Goal: Task Accomplishment & Management: Complete application form

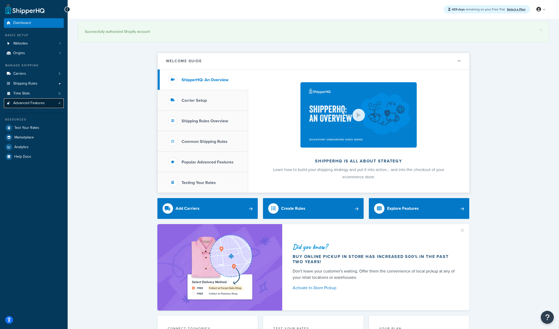
click at [45, 102] on link "Advanced Features 4" at bounding box center [34, 103] width 60 height 10
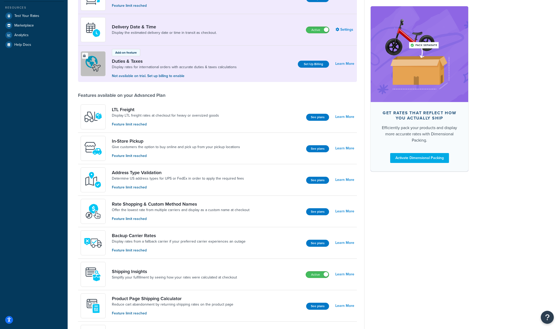
scroll to position [226, 0]
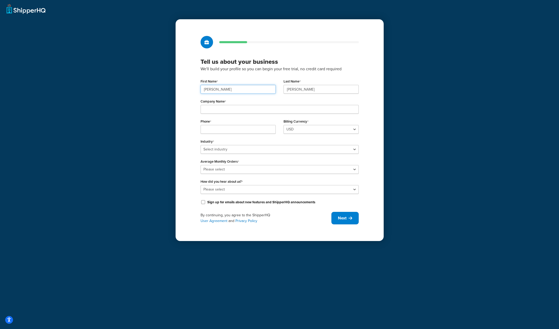
drag, startPoint x: 240, startPoint y: 92, endPoint x: 171, endPoint y: 91, distance: 68.2
click at [171, 91] on div "Tell us about your business We'll build your profile so you can begin your free…" at bounding box center [279, 164] width 559 height 329
type input "Test"
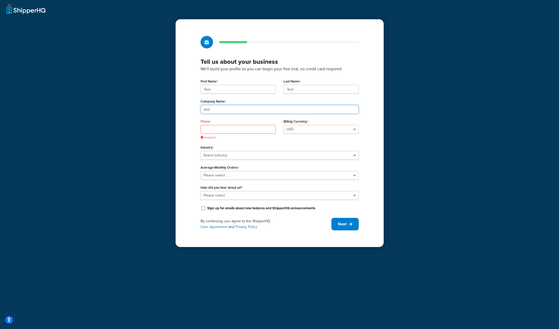
type input "test"
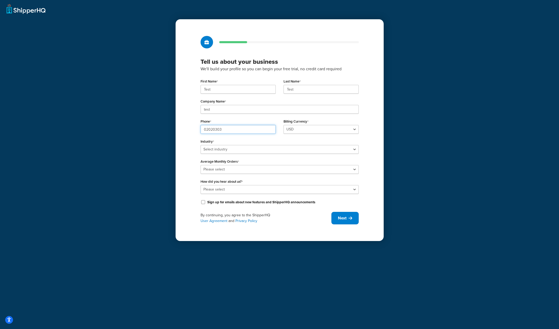
type input "02020303"
click at [224, 146] on select "Select industry Automotive Adult Agriculture Alcohol, Tobacco & CBD Arts & Craf…" at bounding box center [280, 149] width 158 height 9
select select "25"
click at [201, 145] on select "Select industry Automotive Adult Agriculture Alcohol, Tobacco & CBD Arts & Craf…" at bounding box center [280, 149] width 158 height 9
click at [229, 168] on select "Please select 0-500 501-1,000 1,001-10,000 10,001-20,000 Over 20,000" at bounding box center [280, 169] width 158 height 9
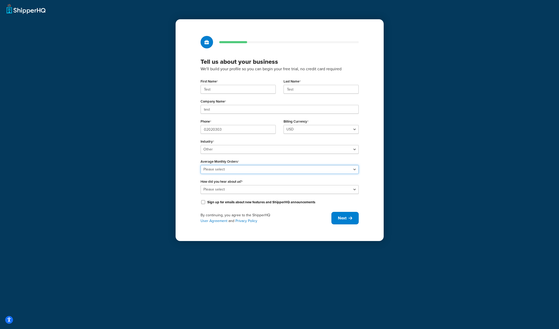
select select "1"
click at [201, 165] on select "Please select 0-500 501-1,000 1,001-10,000 10,001-20,000 Over 20,000" at bounding box center [280, 169] width 158 height 9
click at [221, 190] on select "Please select Online Search App Store or Marketplace Listing Referred by Agency…" at bounding box center [280, 189] width 158 height 9
select select "10"
click at [201, 185] on select "Please select Online Search App Store or Marketplace Listing Referred by Agency…" at bounding box center [280, 189] width 158 height 9
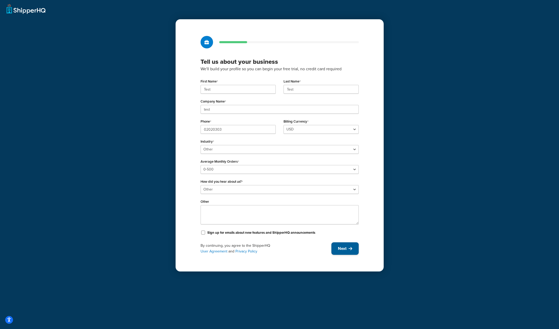
click at [339, 245] on button "Next" at bounding box center [344, 248] width 27 height 12
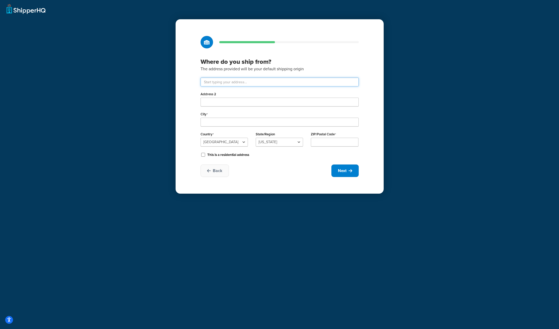
click at [222, 83] on input "text" at bounding box center [280, 82] width 158 height 9
type input "456 E Illinois St"
type input "Chicago"
select select "13"
type input "60611"
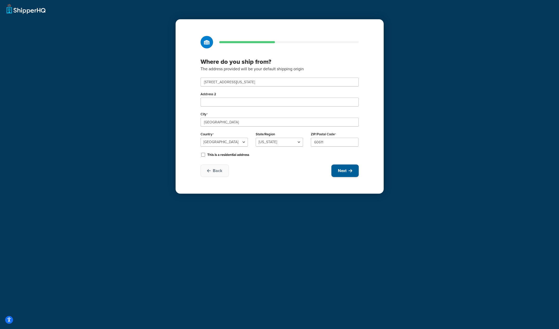
click at [336, 170] on button "Next" at bounding box center [344, 170] width 27 height 12
select select "1"
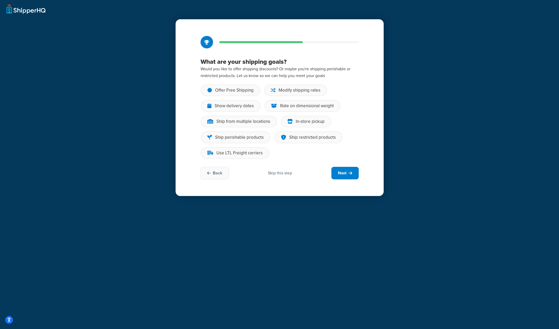
click at [284, 174] on div "Skip this step" at bounding box center [280, 173] width 24 height 6
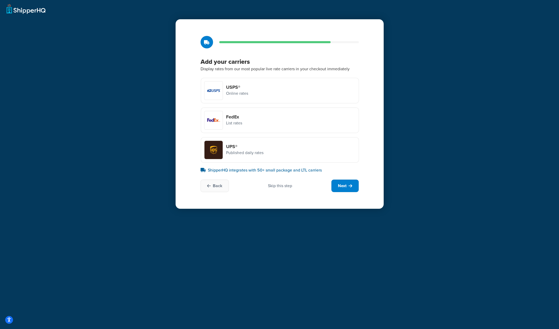
click at [272, 120] on div "FedEx List rates" at bounding box center [280, 119] width 158 height 25
click at [0, 0] on input "FedEx List rates" at bounding box center [0, 0] width 0 height 0
click at [343, 193] on div "Add your carriers Display rates from our most popular live rate carriers in you…" at bounding box center [280, 113] width 208 height 189
click at [347, 189] on button "Next" at bounding box center [344, 185] width 27 height 12
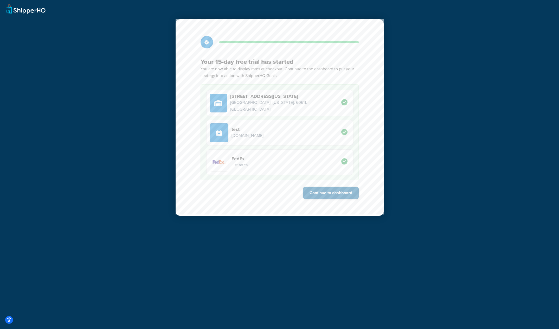
click at [326, 194] on button "Continue to dashboard" at bounding box center [331, 193] width 56 height 12
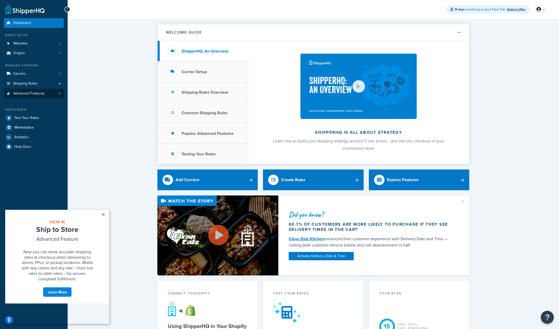
click at [31, 96] on link "Advanced Features 0" at bounding box center [34, 94] width 60 height 10
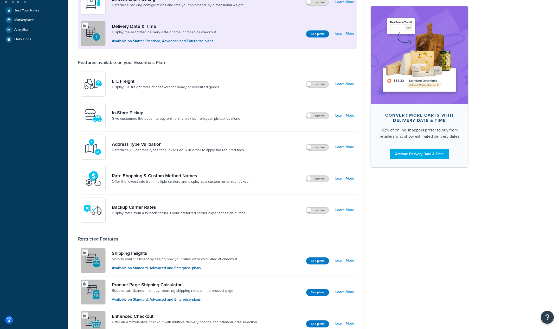
scroll to position [262, 0]
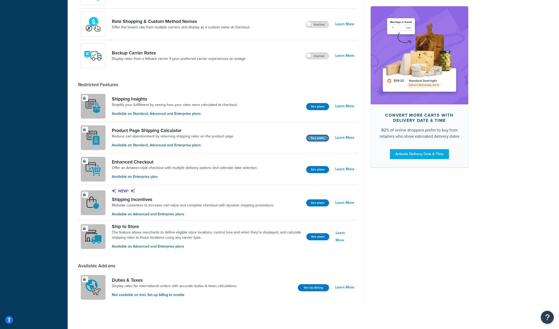
click at [317, 139] on button "See plans" at bounding box center [317, 137] width 23 height 7
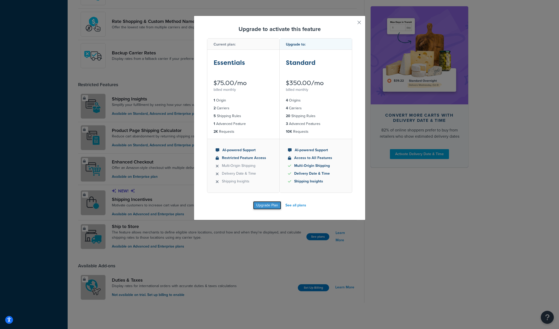
click at [267, 204] on button "Upgrade Plan" at bounding box center [267, 205] width 28 height 8
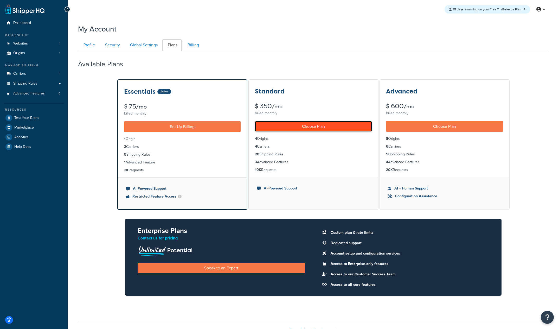
click at [297, 130] on link "Choose Plan" at bounding box center [313, 126] width 117 height 11
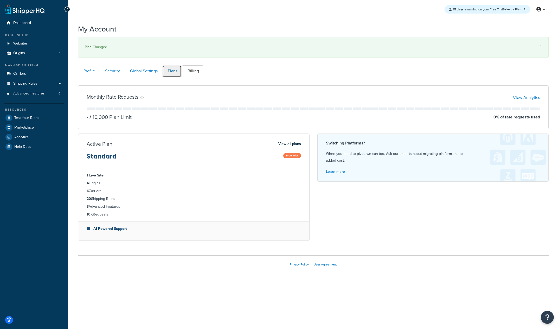
click at [172, 73] on link "Plans" at bounding box center [171, 71] width 19 height 12
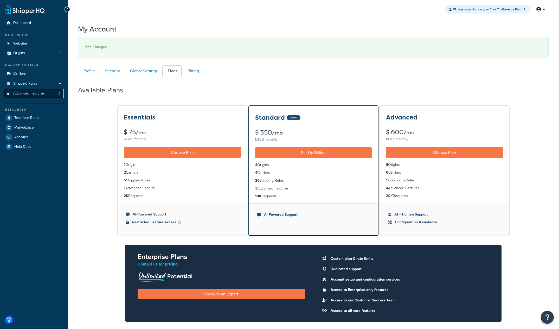
click at [26, 92] on span "Advanced Features" at bounding box center [28, 93] width 31 height 4
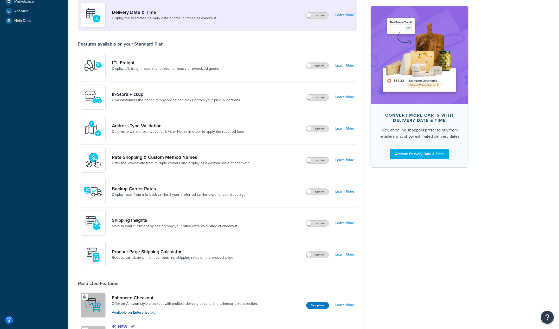
scroll to position [139, 0]
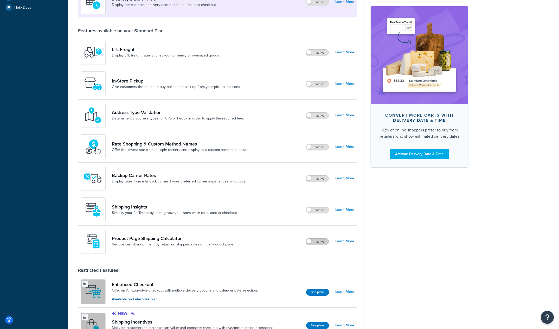
click at [323, 241] on label "Inactive" at bounding box center [317, 241] width 23 height 6
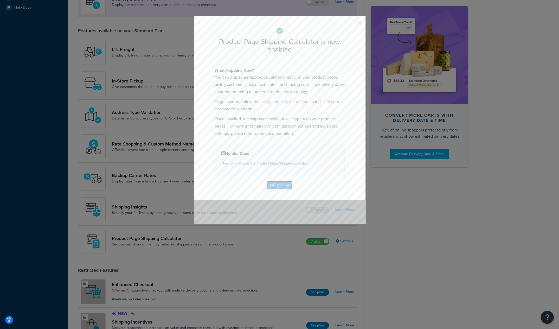
click at [280, 184] on button "Ok, Thanks!" at bounding box center [280, 185] width 26 height 8
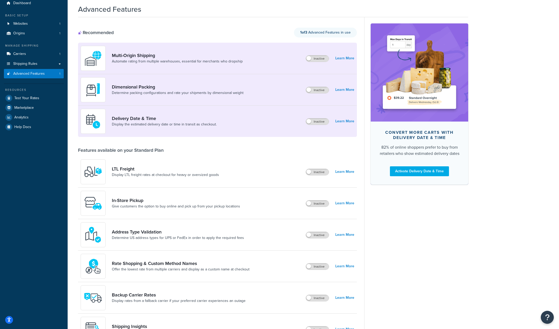
scroll to position [0, 0]
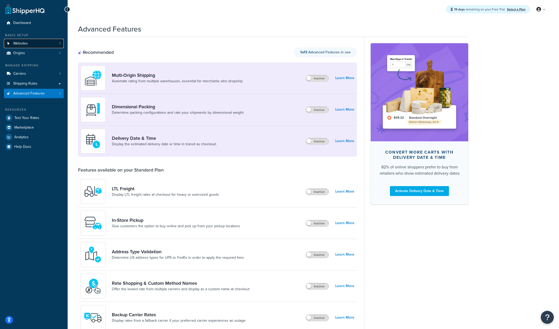
click at [26, 44] on span "Websites" at bounding box center [20, 43] width 15 height 4
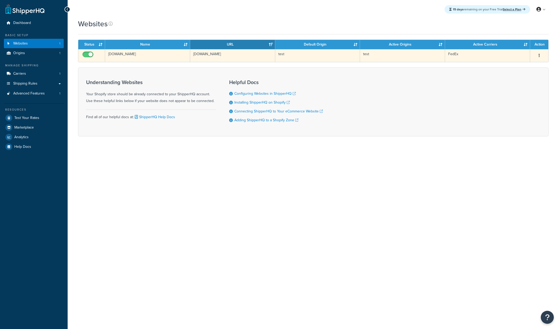
click at [129, 56] on td "[DOMAIN_NAME]" at bounding box center [147, 55] width 85 height 13
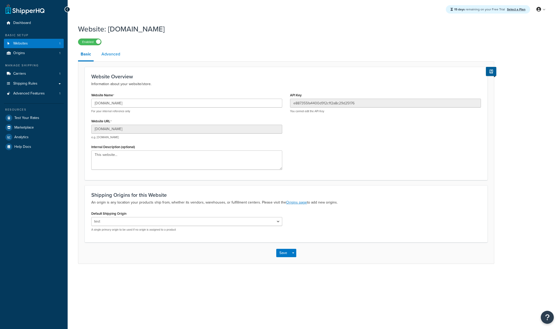
click at [110, 55] on link "Advanced" at bounding box center [111, 54] width 24 height 12
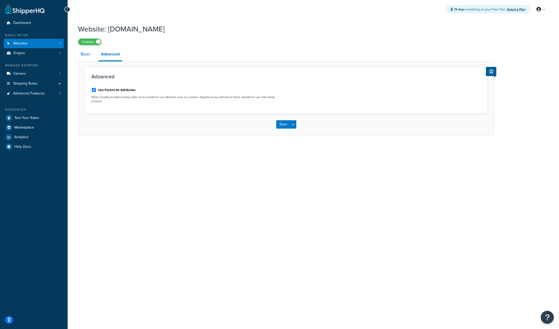
click at [80, 53] on link "Basic" at bounding box center [85, 54] width 15 height 12
